Goal: Check status: Check status

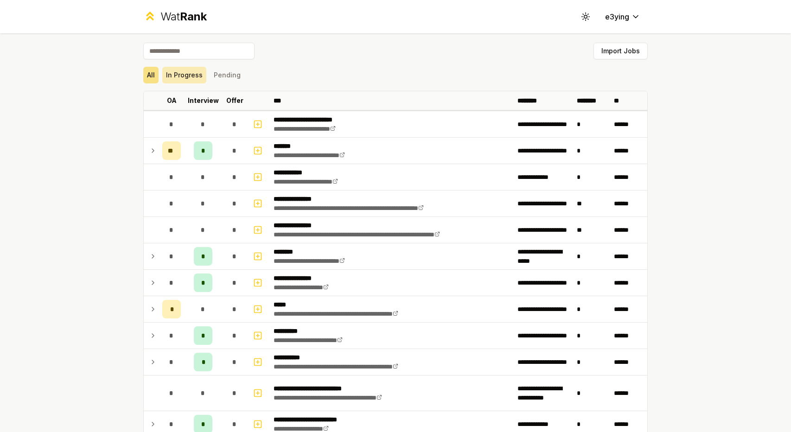
click at [193, 73] on button "In Progress" at bounding box center [184, 75] width 44 height 17
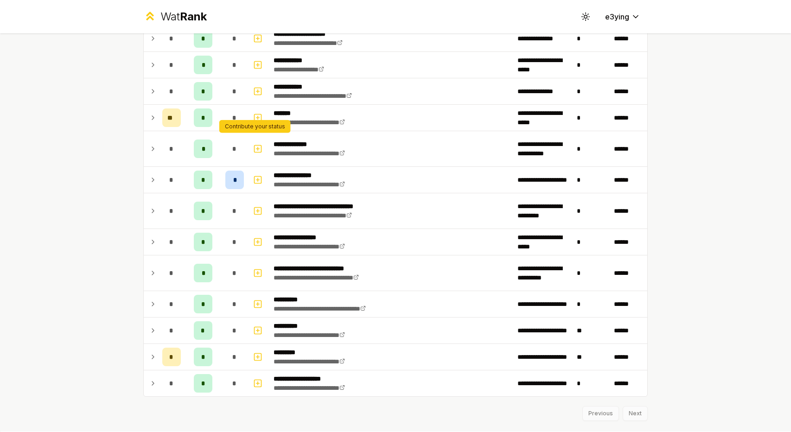
scroll to position [456, 0]
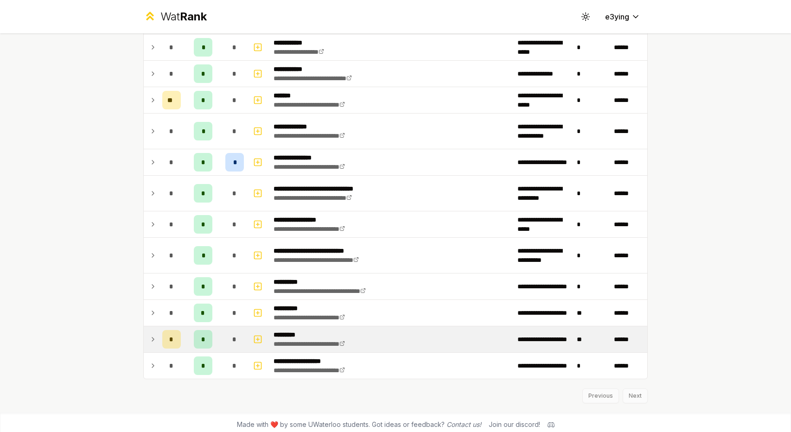
click at [144, 333] on td at bounding box center [151, 340] width 15 height 26
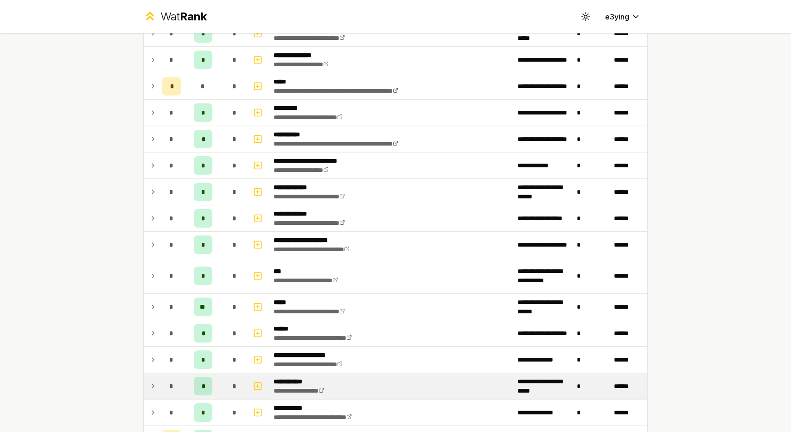
scroll to position [139, 0]
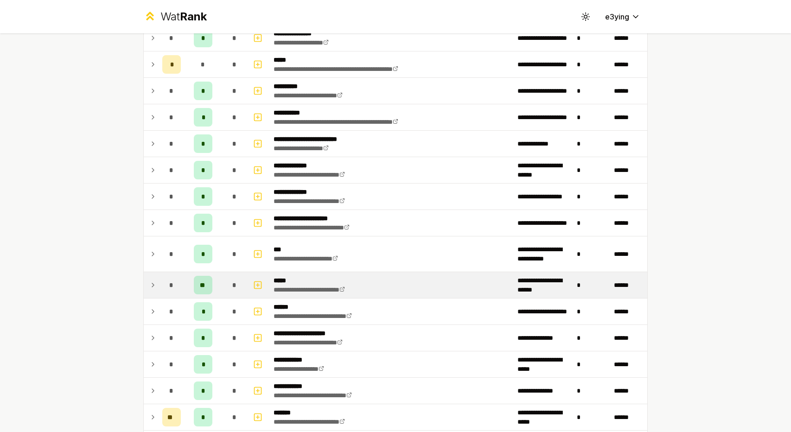
click at [149, 282] on icon at bounding box center [152, 285] width 7 height 11
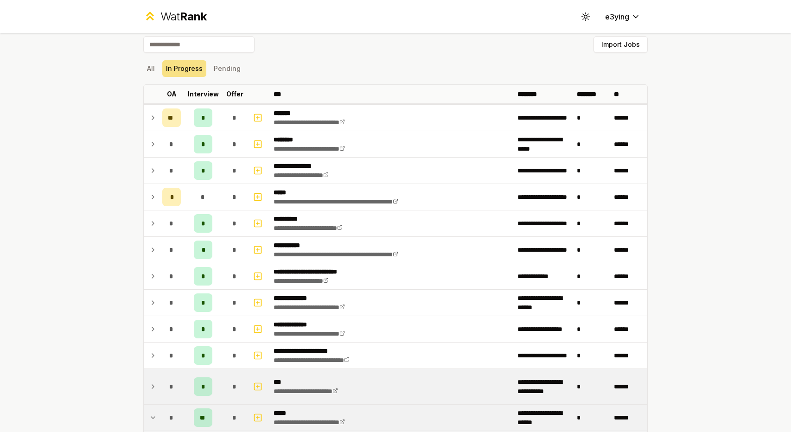
scroll to position [0, 0]
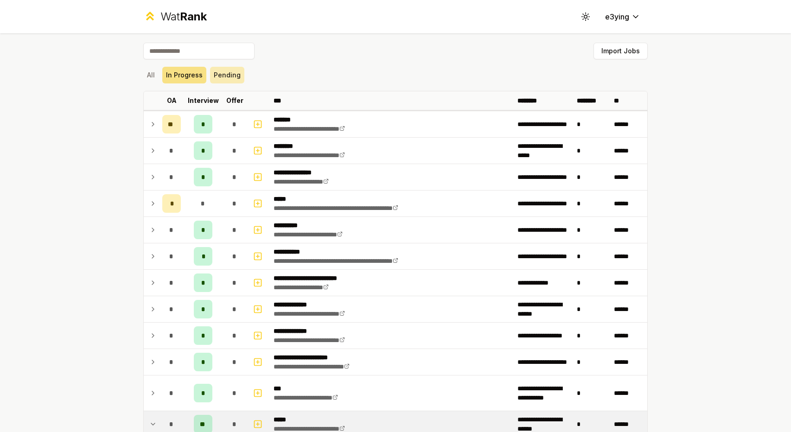
click at [221, 71] on button "Pending" at bounding box center [227, 75] width 34 height 17
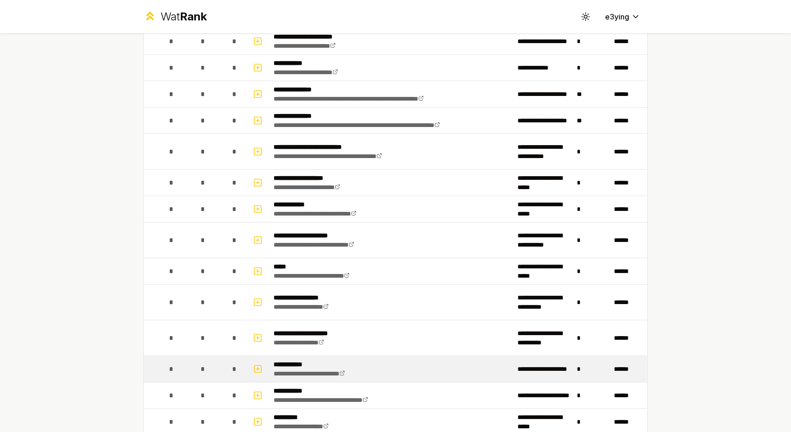
scroll to position [5, 0]
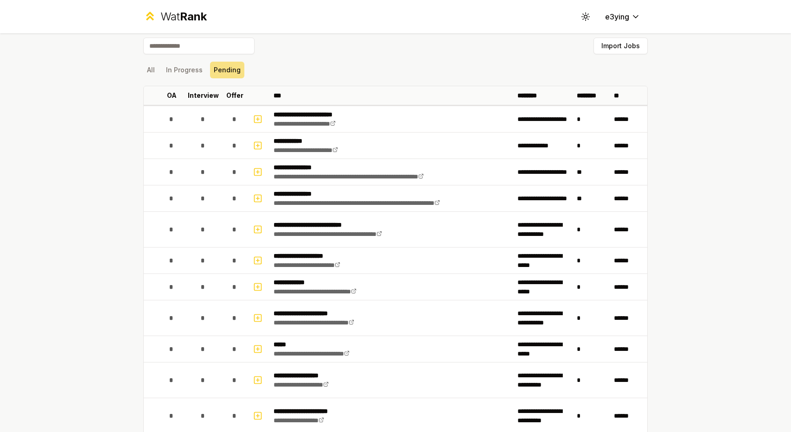
click at [177, 58] on div "All In Progress Pending" at bounding box center [395, 70] width 505 height 24
click at [176, 63] on button "In Progress" at bounding box center [184, 70] width 44 height 17
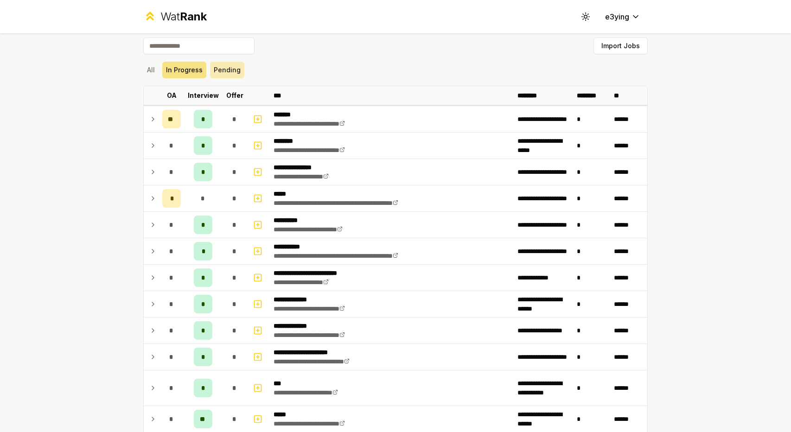
click at [235, 72] on button "Pending" at bounding box center [227, 70] width 34 height 17
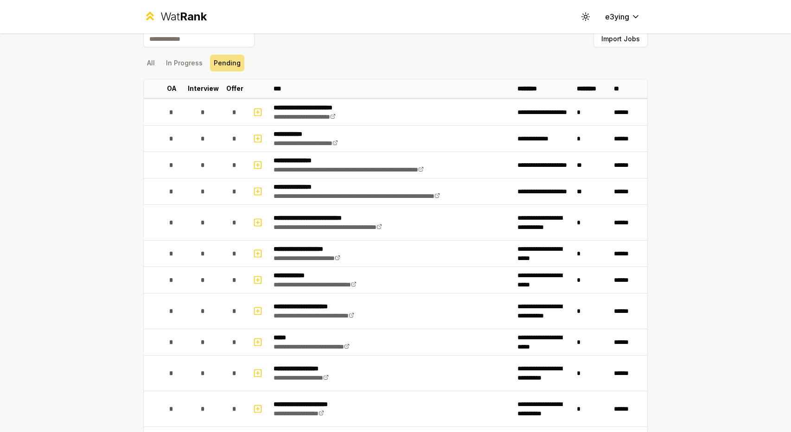
scroll to position [0, 0]
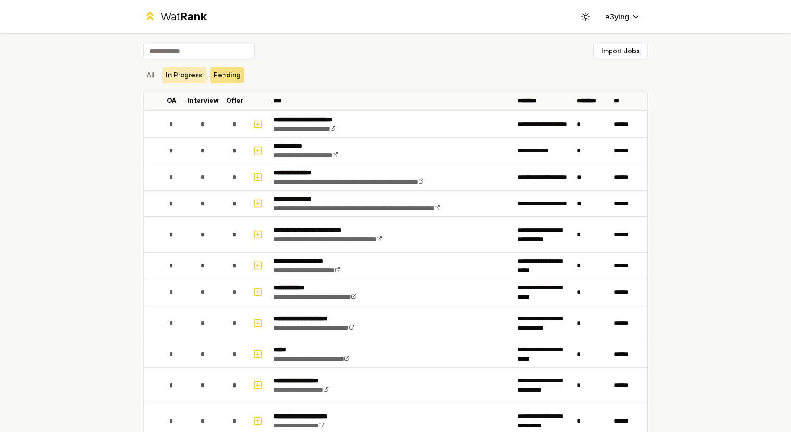
click at [196, 74] on button "In Progress" at bounding box center [184, 75] width 44 height 17
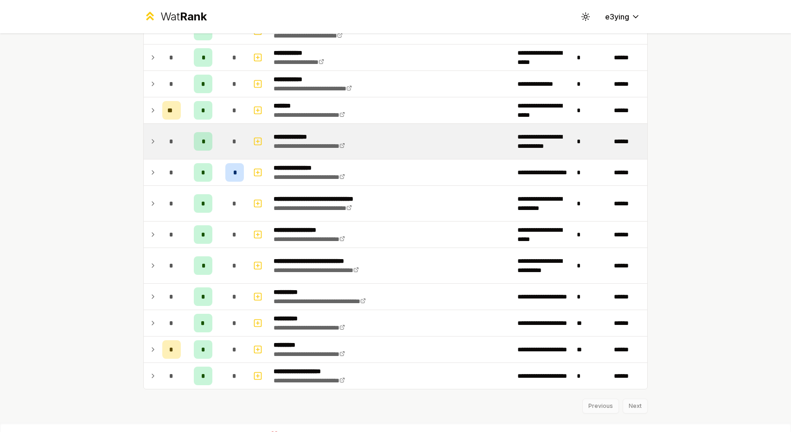
scroll to position [456, 0]
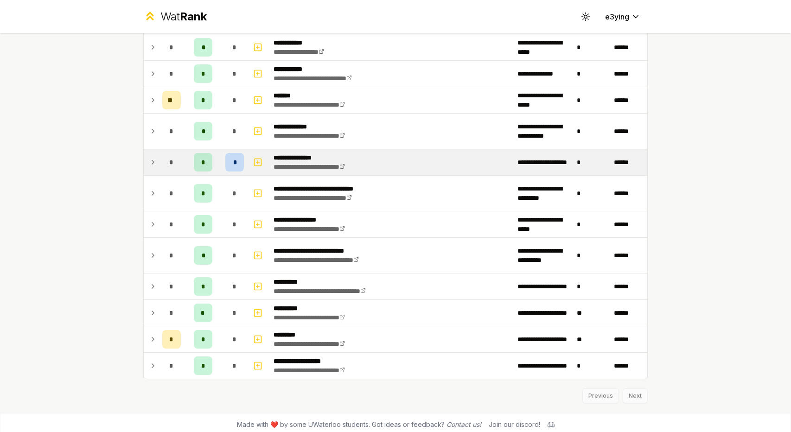
click at [149, 157] on icon at bounding box center [152, 162] width 7 height 11
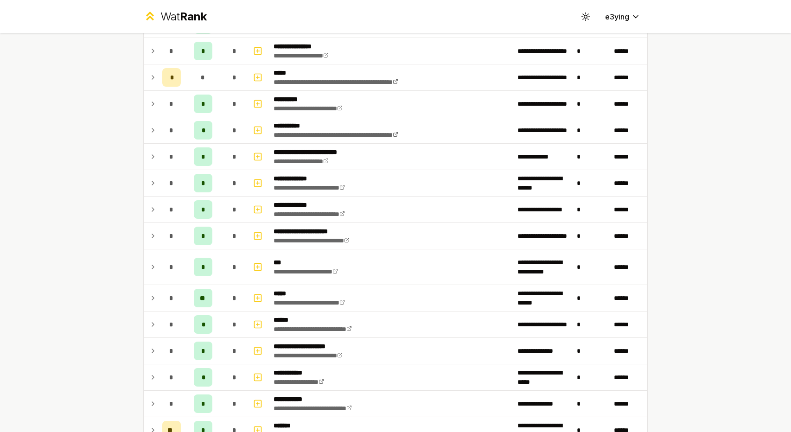
scroll to position [0, 0]
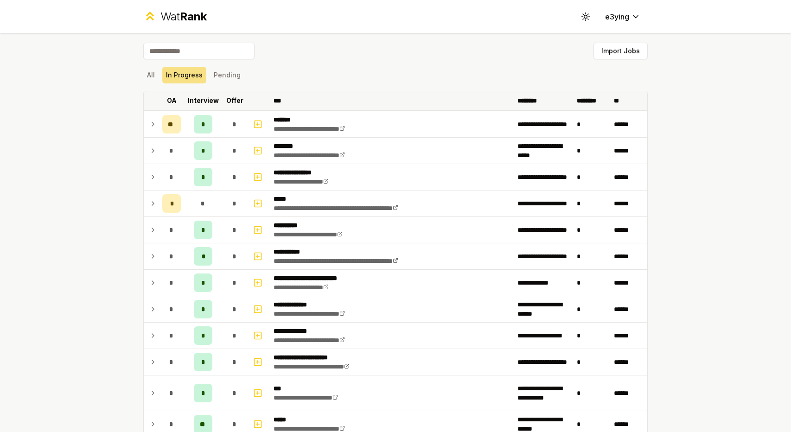
click at [232, 102] on p "Offer" at bounding box center [234, 100] width 17 height 9
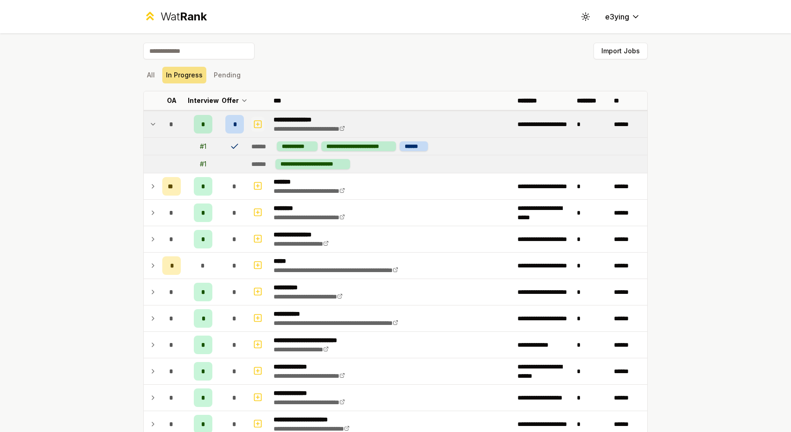
click at [253, 122] on icon "button" at bounding box center [257, 124] width 9 height 11
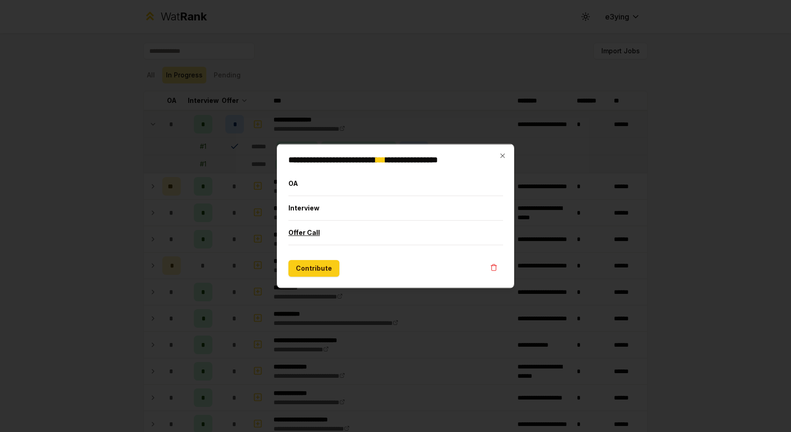
click at [308, 226] on button "Offer Call" at bounding box center [395, 233] width 215 height 24
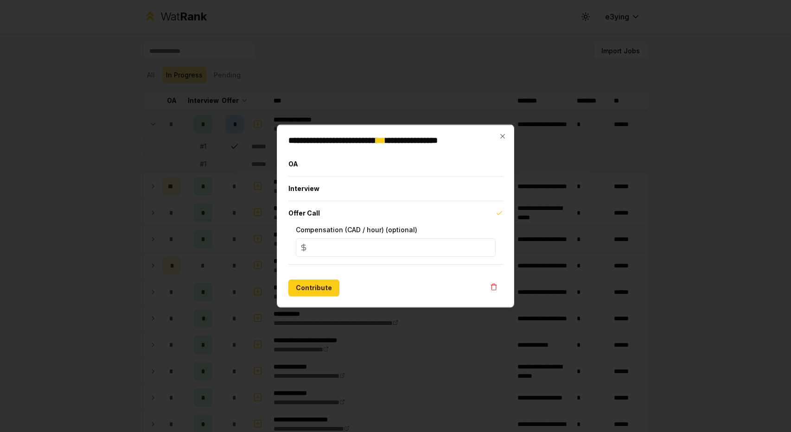
click at [333, 252] on input "*" at bounding box center [396, 247] width 200 height 19
click at [501, 140] on h2 "**********" at bounding box center [395, 140] width 215 height 8
click at [501, 135] on icon "button" at bounding box center [502, 136] width 4 height 4
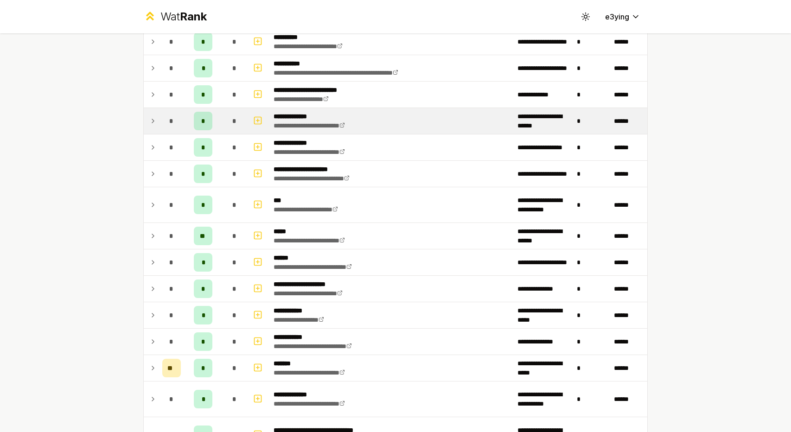
scroll to position [278, 0]
